Goal: Information Seeking & Learning: Learn about a topic

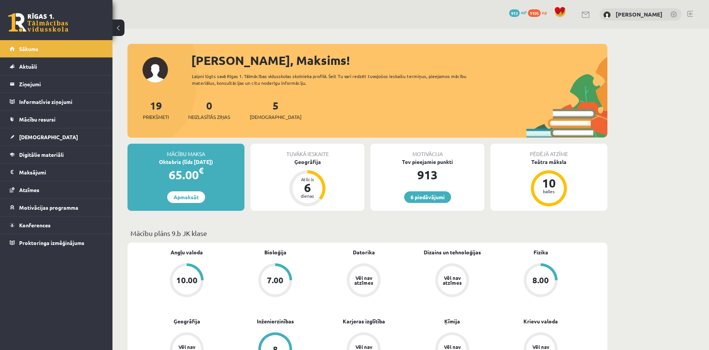
click at [25, 8] on div "6 Dāvanas 913 mP 1105 xp" at bounding box center [56, 20] width 112 height 40
click at [46, 228] on link "Konferences" at bounding box center [56, 224] width 93 height 17
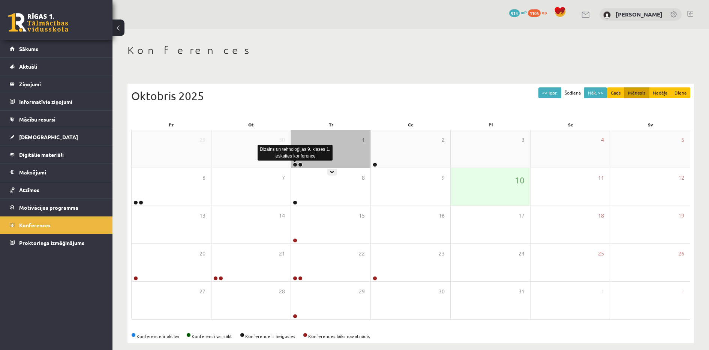
click at [294, 166] on link at bounding box center [295, 164] width 4 height 4
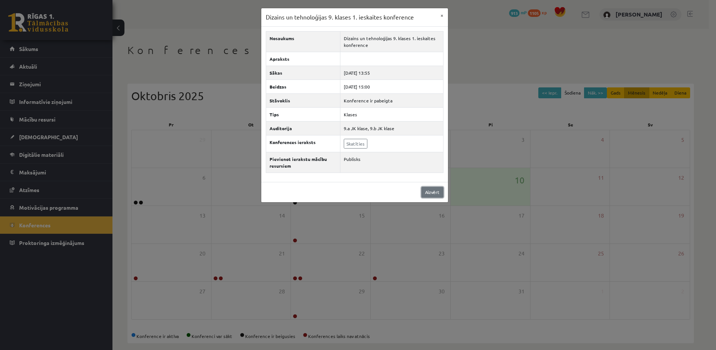
click at [431, 193] on link "Aizvērt" at bounding box center [432, 192] width 22 height 11
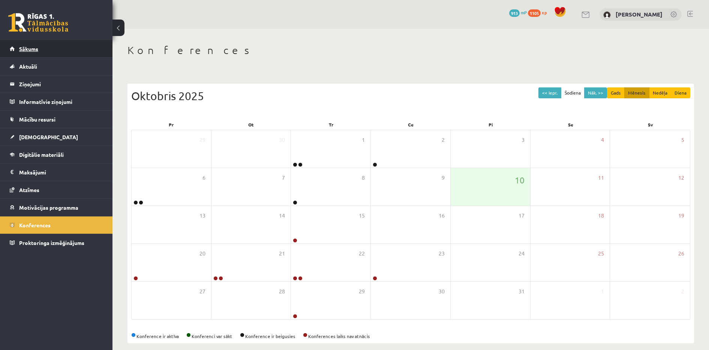
click at [33, 44] on link "Sākums" at bounding box center [56, 48] width 93 height 17
